Goal: Task Accomplishment & Management: Complete application form

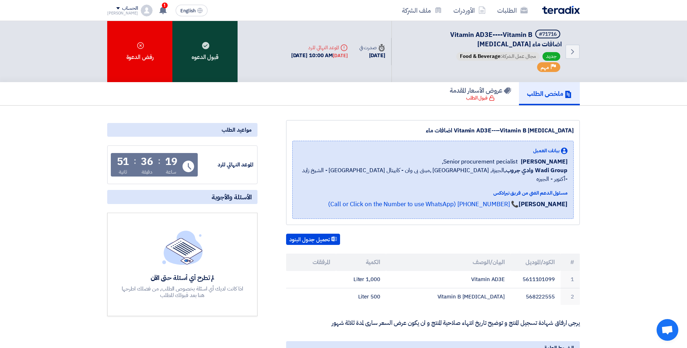
click at [200, 58] on div "قبول الدعوه" at bounding box center [204, 51] width 65 height 61
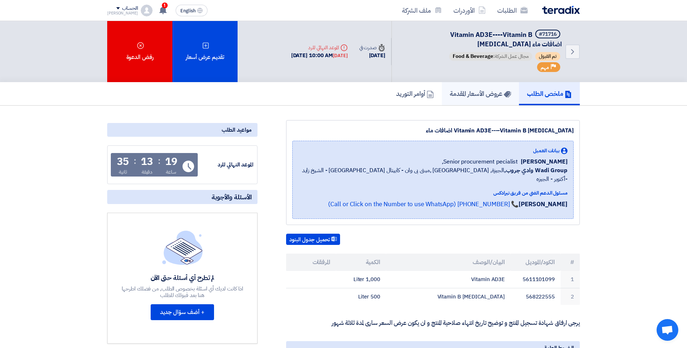
click at [485, 94] on h5 "عروض الأسعار المقدمة" at bounding box center [480, 93] width 61 height 8
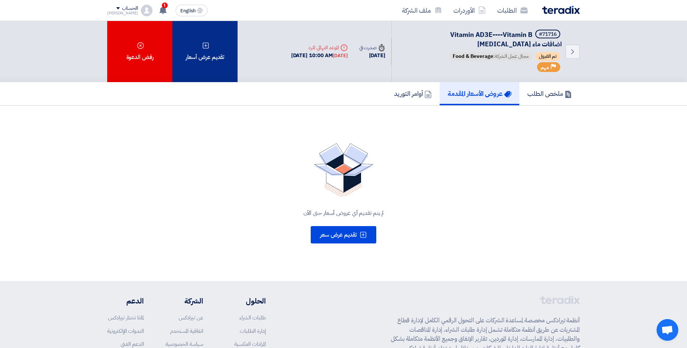
click at [205, 45] on icon at bounding box center [205, 45] width 7 height 7
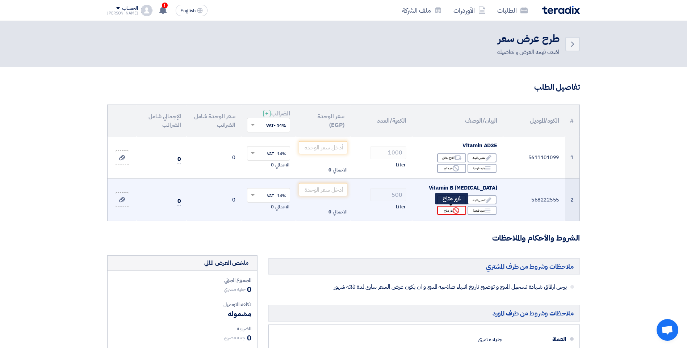
click at [455, 209] on icon "Reject" at bounding box center [455, 210] width 7 height 7
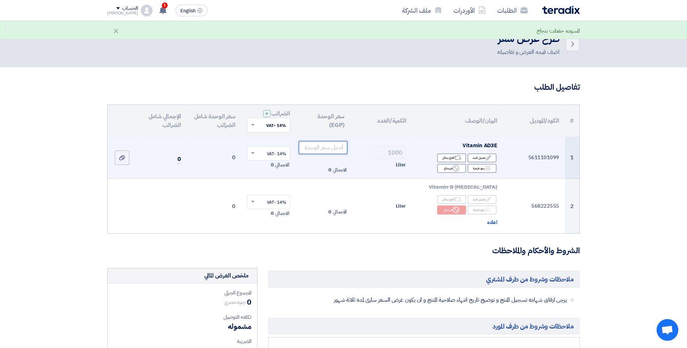
click at [309, 146] on input "number" at bounding box center [323, 147] width 49 height 13
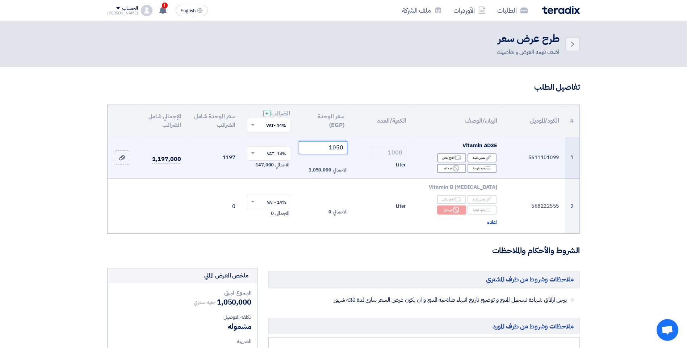
type input "1050"
click at [251, 156] on span at bounding box center [251, 153] width 9 height 7
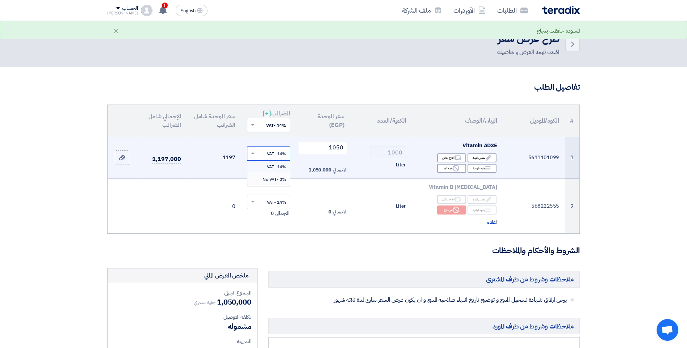
click at [262, 180] on div "0% -No VAT" at bounding box center [268, 179] width 42 height 12
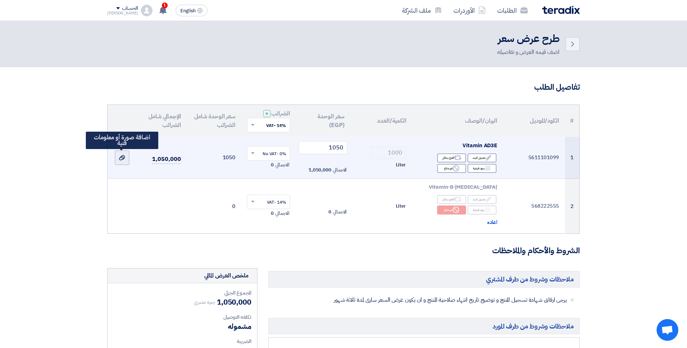
click at [123, 155] on use at bounding box center [122, 157] width 6 height 5
click at [0, 0] on input "file" at bounding box center [0, 0] width 0 height 0
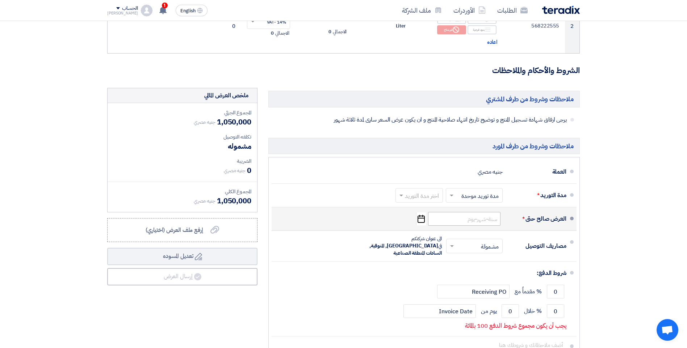
scroll to position [181, 0]
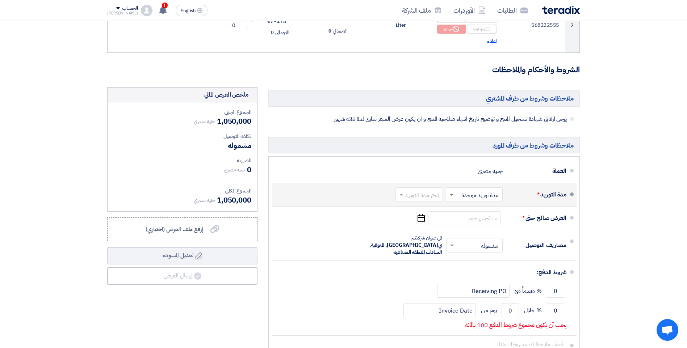
click at [450, 194] on span at bounding box center [452, 195] width 4 height 3
click at [469, 224] on span "مدة توريد موحدة" at bounding box center [481, 223] width 38 height 9
click at [402, 194] on span at bounding box center [401, 195] width 4 height 3
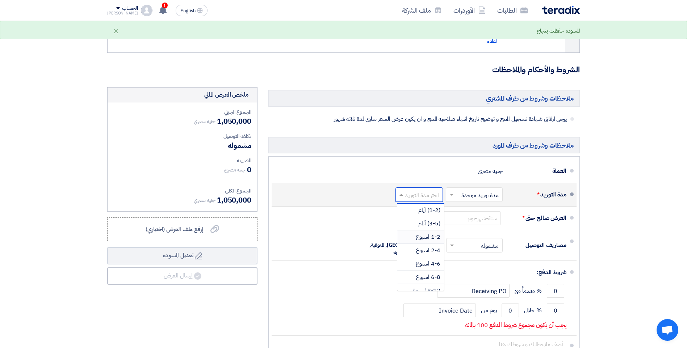
click at [431, 237] on span "1-2 اسبوع" at bounding box center [428, 237] width 25 height 9
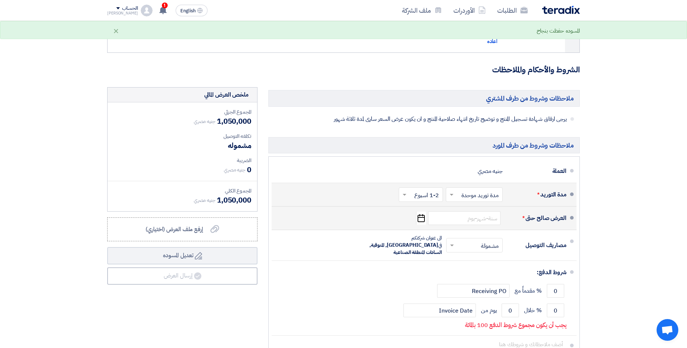
click at [424, 220] on icon "Pick a date" at bounding box center [421, 218] width 10 height 13
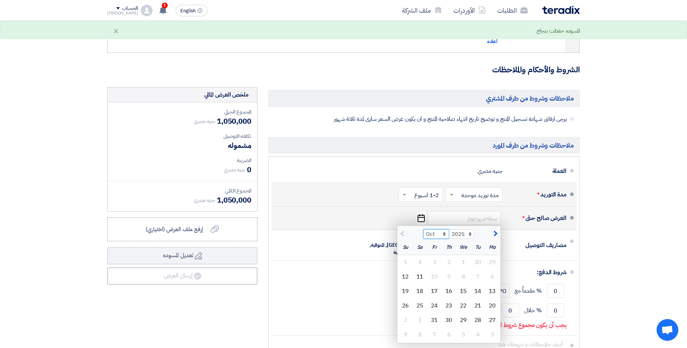
click at [445, 233] on select "Oct Nov Dec" at bounding box center [436, 233] width 26 height 9
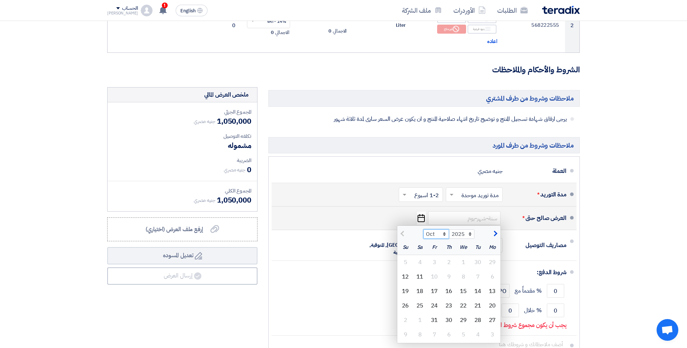
select select "12"
click at [423, 229] on select "Oct Nov Dec" at bounding box center [436, 233] width 26 height 9
click at [462, 319] on div "31" at bounding box center [463, 320] width 14 height 14
type input "[DATE]"
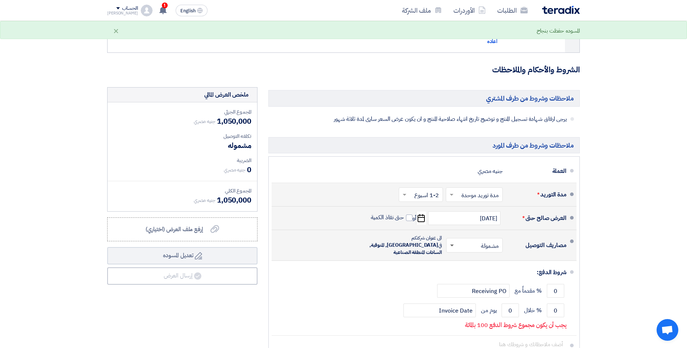
click at [452, 245] on span at bounding box center [452, 246] width 4 height 3
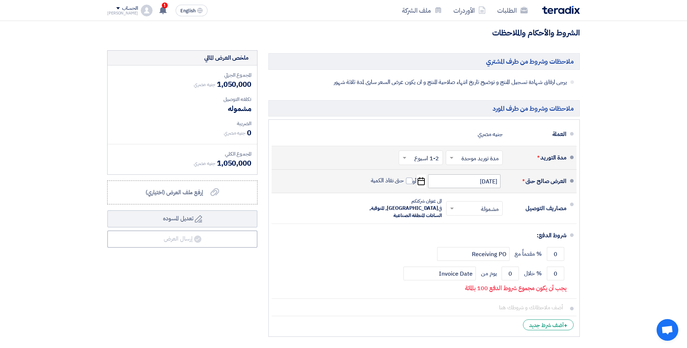
scroll to position [253, 0]
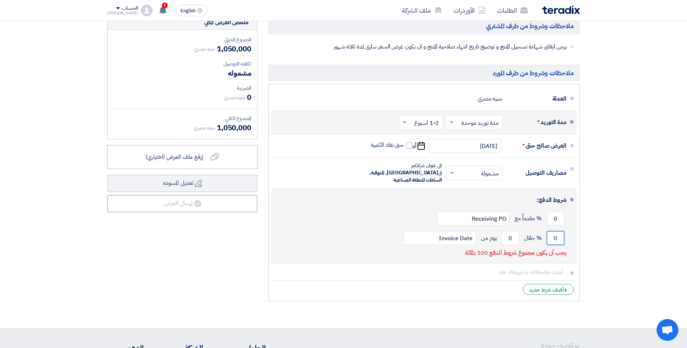
drag, startPoint x: 554, startPoint y: 230, endPoint x: 558, endPoint y: 230, distance: 4.3
click at [558, 231] on input "0" at bounding box center [555, 238] width 17 height 14
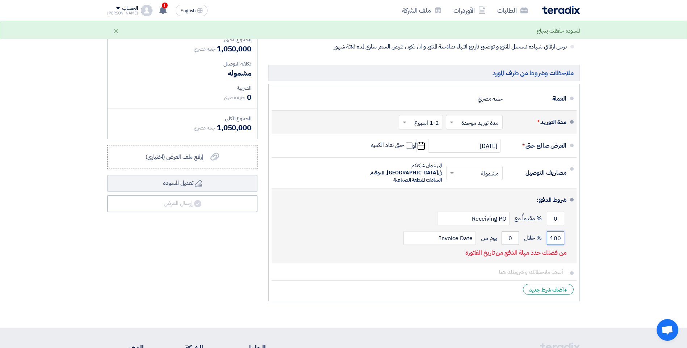
type input "100"
drag, startPoint x: 514, startPoint y: 229, endPoint x: 510, endPoint y: 230, distance: 4.7
click at [510, 231] on input "0" at bounding box center [509, 238] width 17 height 14
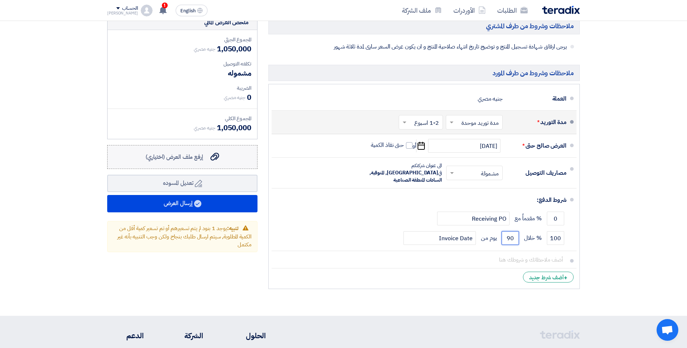
type input "90"
click at [215, 157] on icon "إرفع ملف العرض (اختياري)" at bounding box center [214, 156] width 9 height 9
click at [0, 0] on input "إرفع ملف العرض (اختياري) إرفع ملف العرض (اختياري)" at bounding box center [0, 0] width 0 height 0
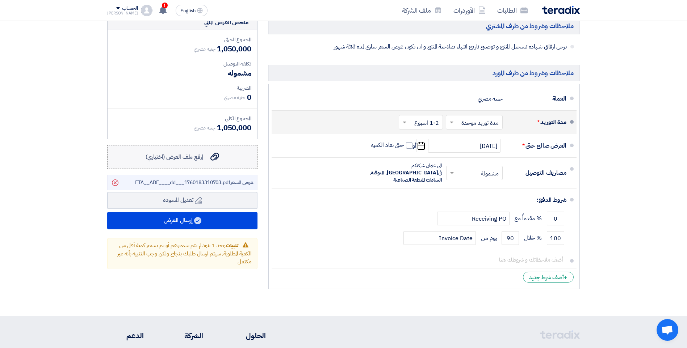
click at [190, 159] on span "إرفع ملف العرض (اختياري)" at bounding box center [175, 157] width 58 height 9
click at [0, 0] on input "إرفع ملف العرض (اختياري) إرفع ملف العرض (اختياري)" at bounding box center [0, 0] width 0 height 0
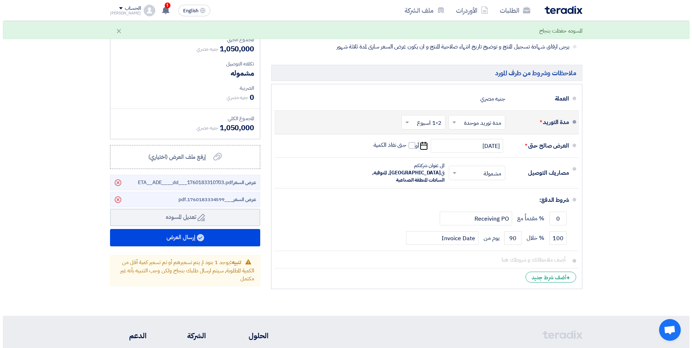
scroll to position [290, 0]
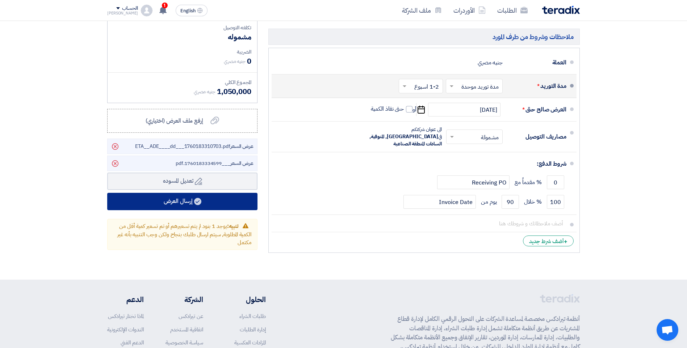
click at [197, 200] on use at bounding box center [197, 201] width 7 height 7
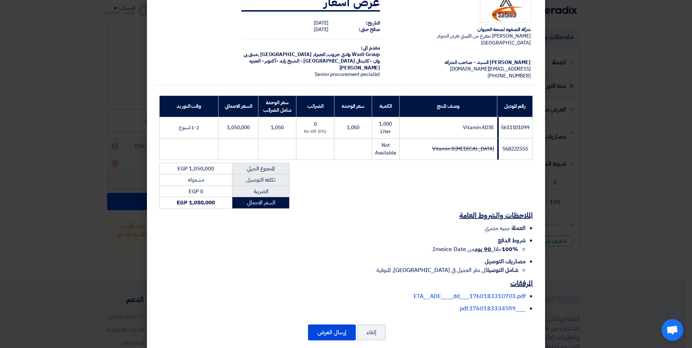
scroll to position [31, 0]
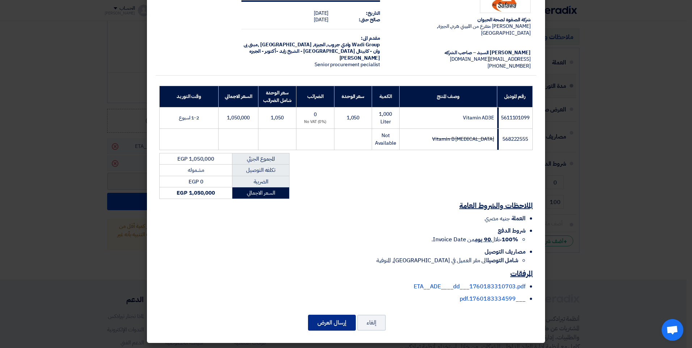
click at [348, 318] on button "إرسال العرض" at bounding box center [332, 323] width 48 height 16
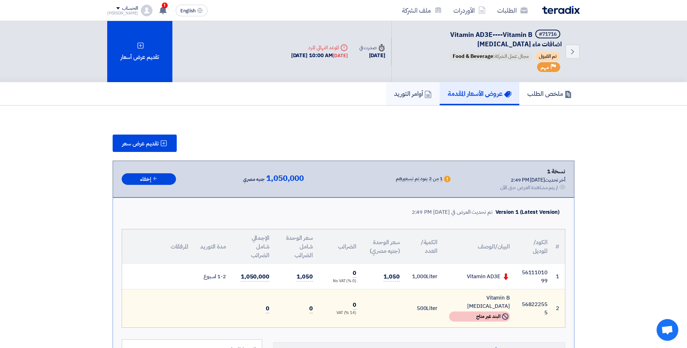
click at [425, 93] on icon at bounding box center [427, 94] width 7 height 7
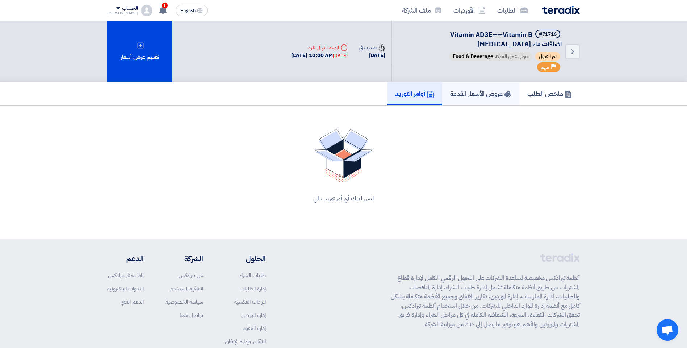
click at [476, 92] on h5 "عروض الأسعار المقدمة" at bounding box center [480, 93] width 61 height 8
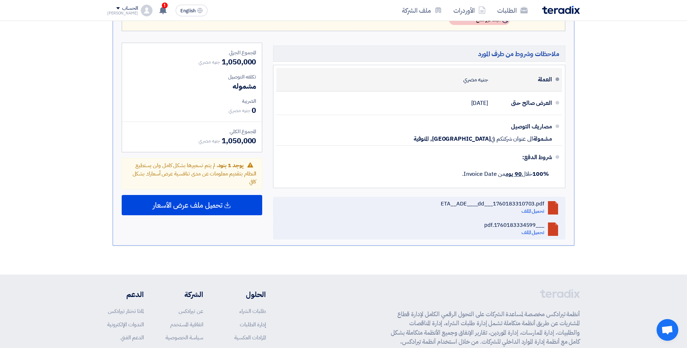
scroll to position [326, 0]
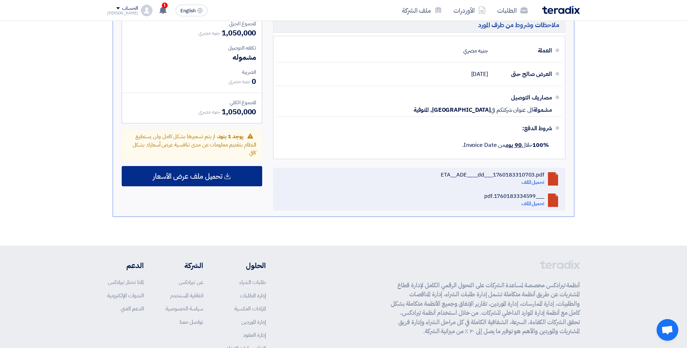
click at [235, 170] on div "تحميل ملف عرض الأسعار" at bounding box center [192, 176] width 140 height 20
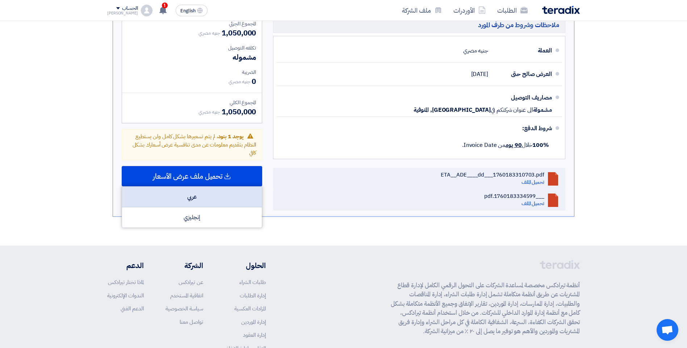
click at [204, 194] on div "عربي" at bounding box center [192, 197] width 140 height 21
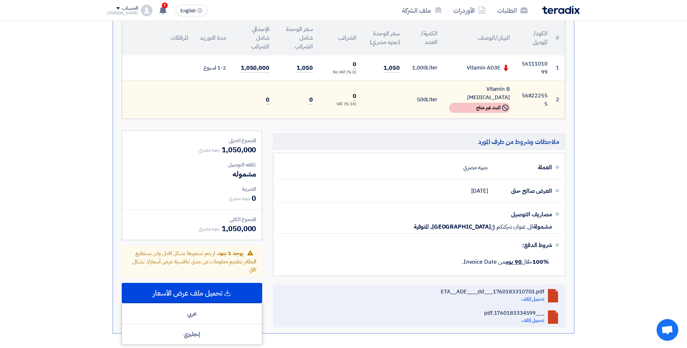
scroll to position [181, 0]
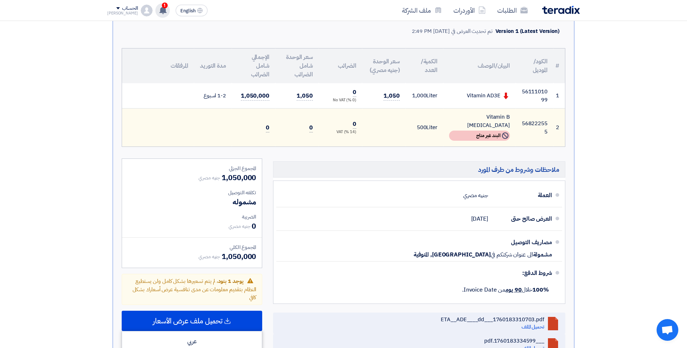
click at [155, 3] on div "1 تم نشر طلب عروض أسعار جديد - شاهد التفاصيل [DATE] تم مشاهدة العرض المقدم للطل…" at bounding box center [162, 10] width 14 height 14
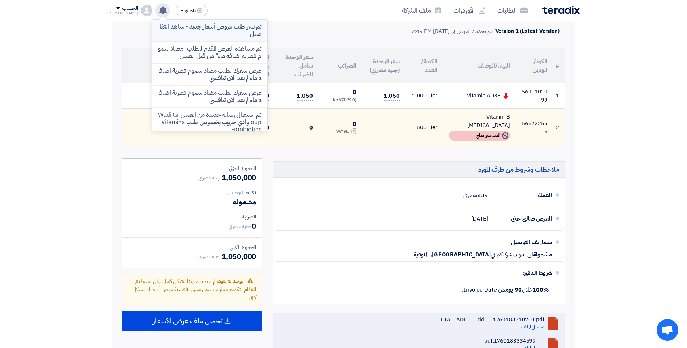
click at [211, 27] on p "تم نشر طلب عروض أسعار جديد - شاهد التفاصيل" at bounding box center [210, 30] width 104 height 14
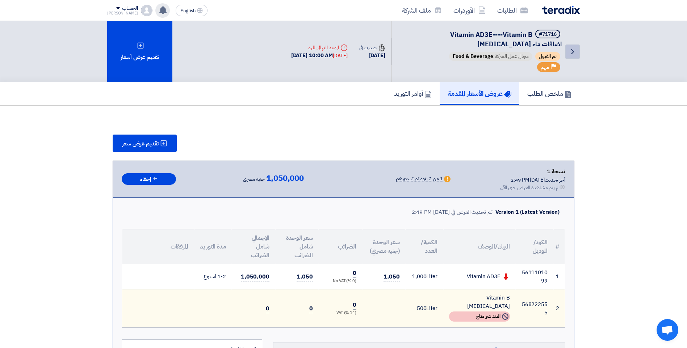
click at [578, 53] on link "Back" at bounding box center [572, 52] width 14 height 14
